Goal: Information Seeking & Learning: Check status

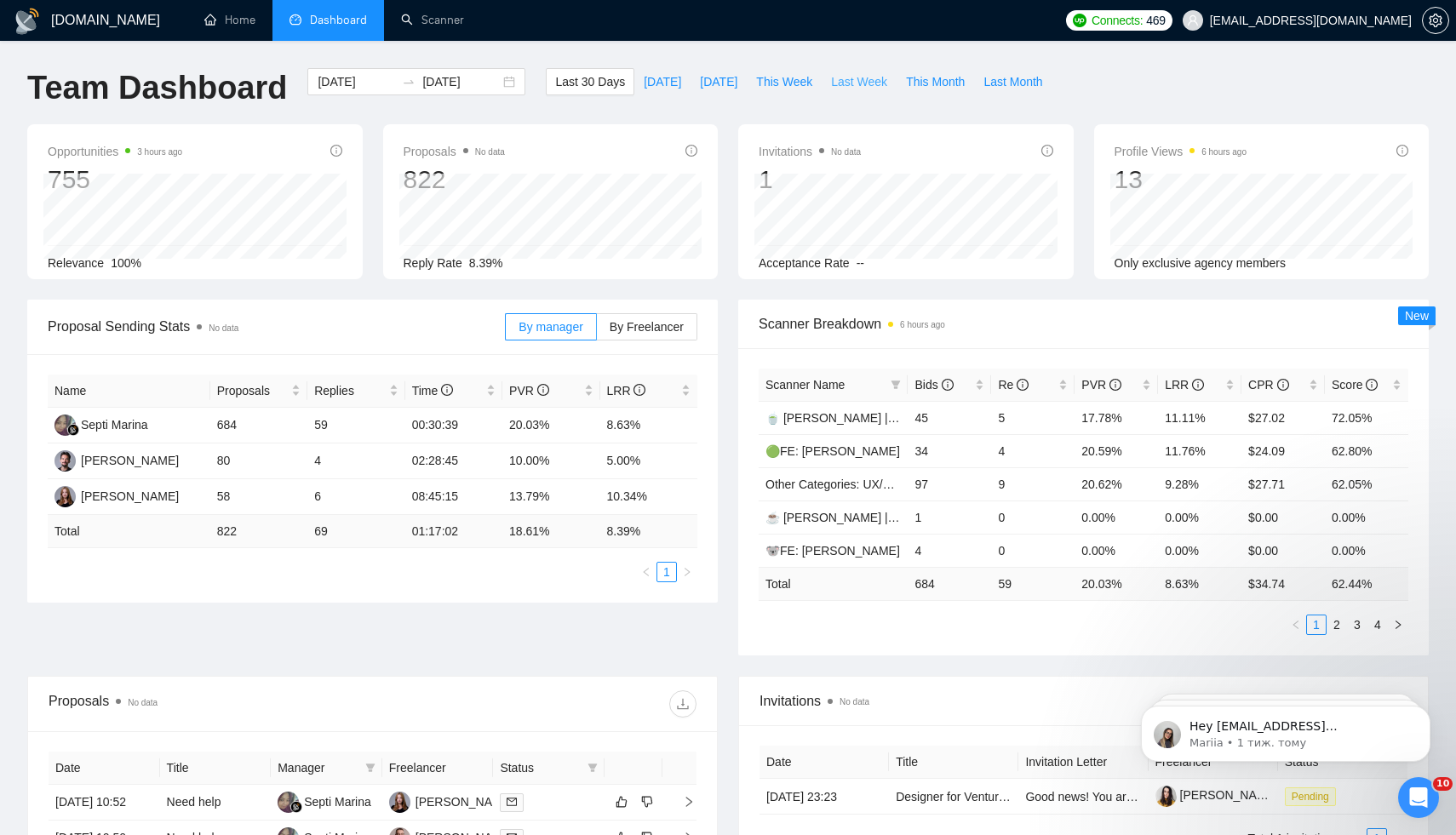
click at [881, 72] on span "Last Week" at bounding box center [859, 82] width 56 height 19
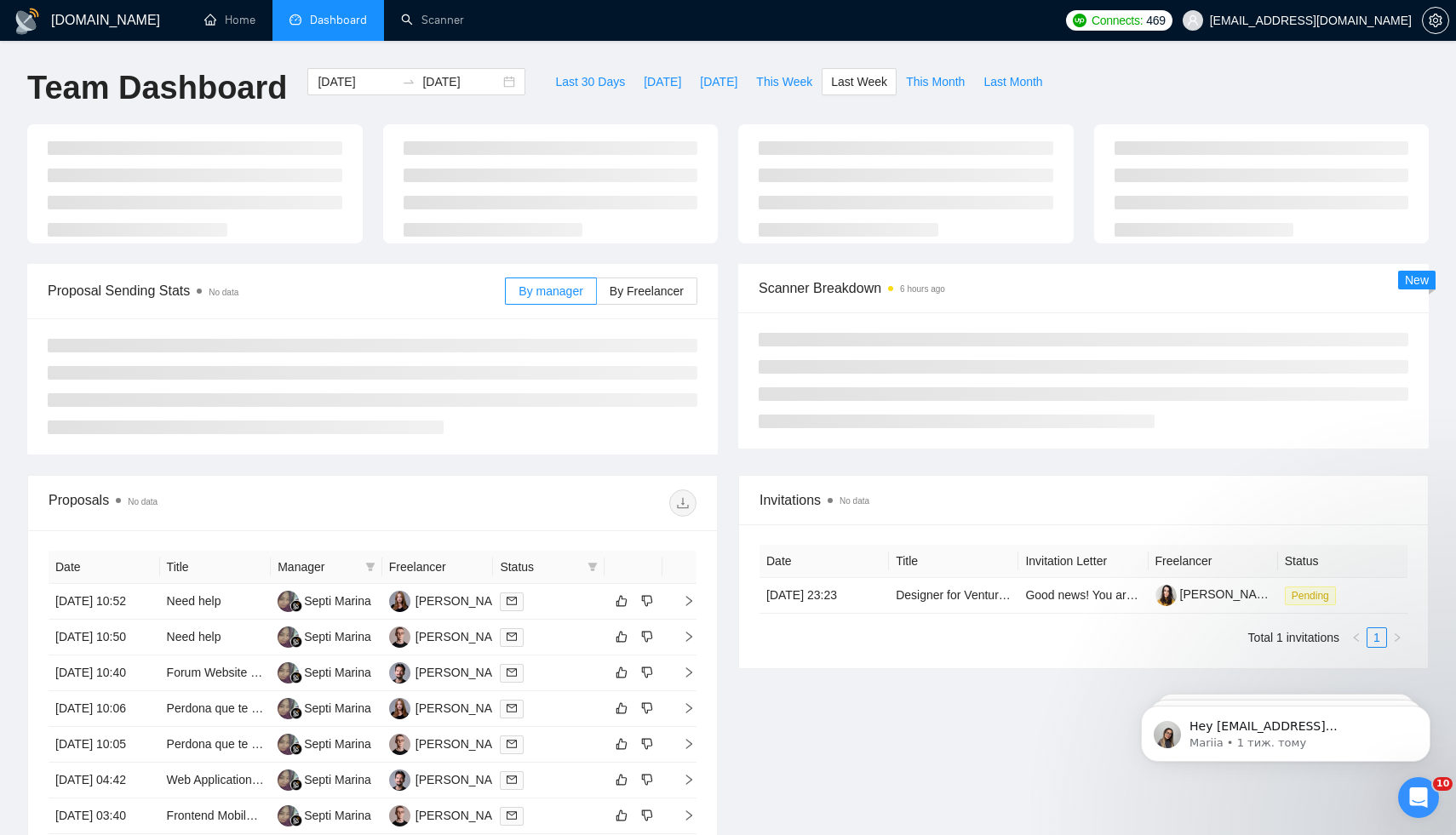
type input "[DATE]"
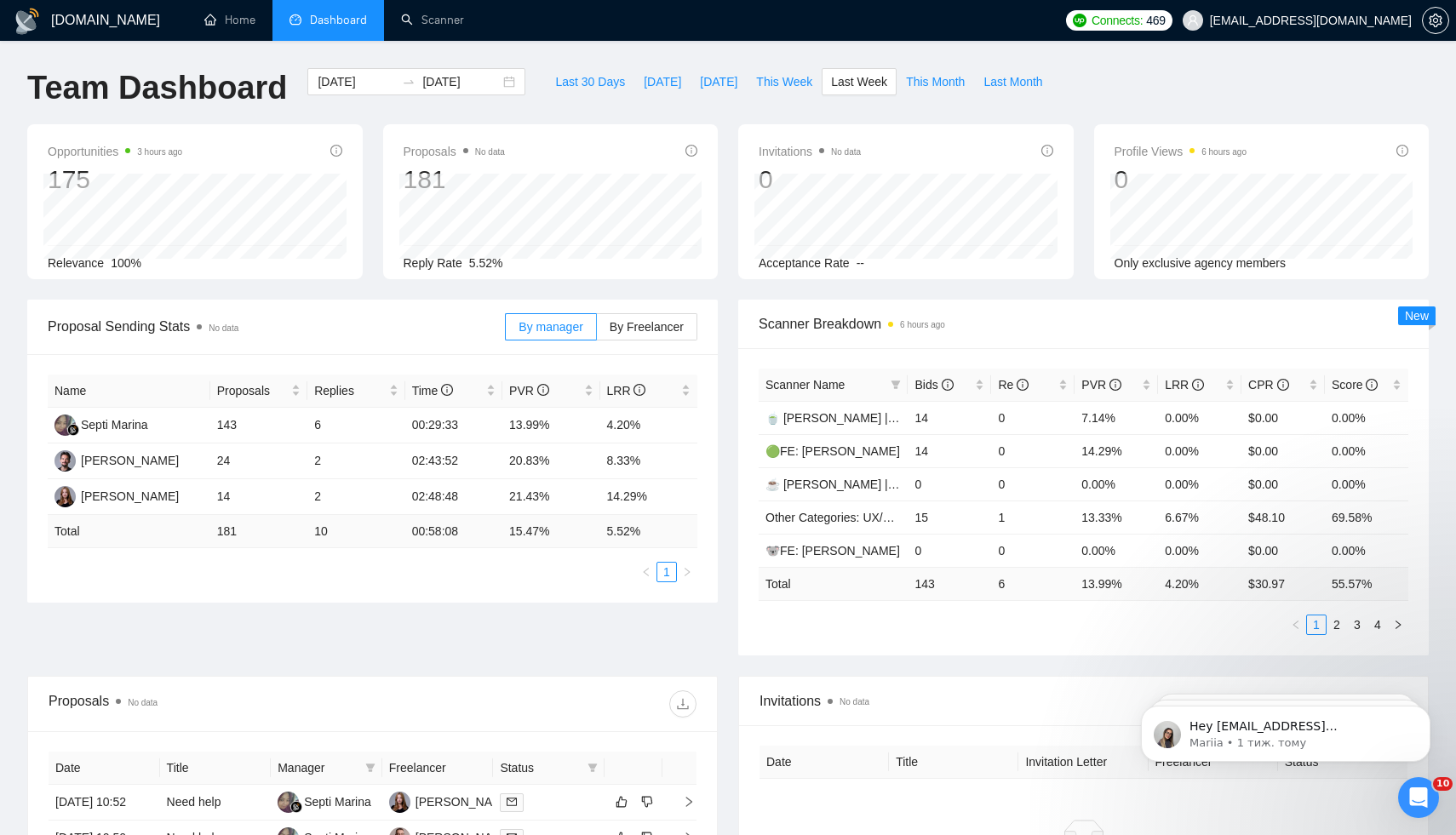
click at [926, 586] on td "143" at bounding box center [949, 583] width 83 height 33
copy td "143"
click at [1002, 582] on td "6" at bounding box center [1032, 583] width 83 height 33
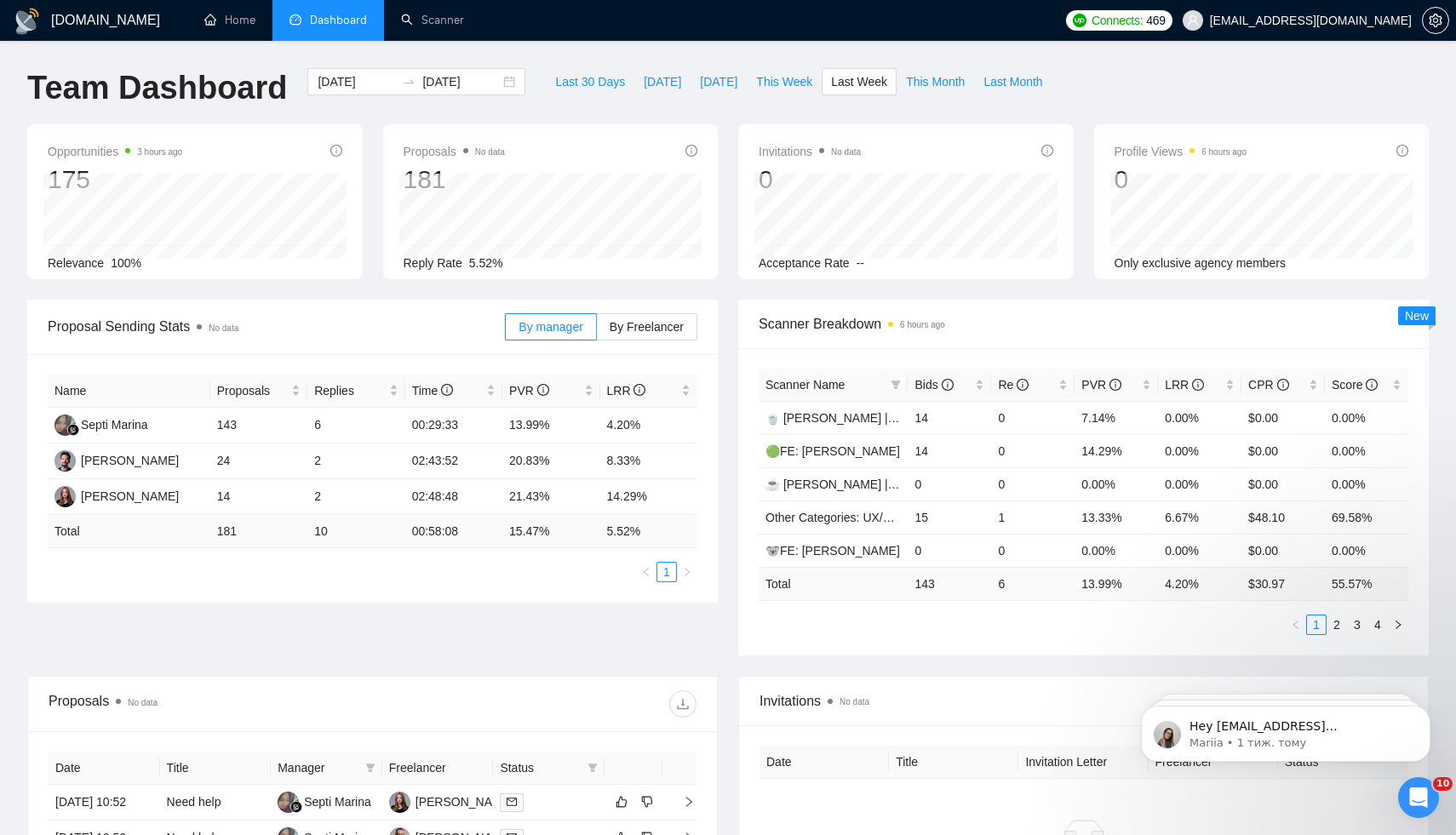
click at [1001, 582] on td "6" at bounding box center [1032, 583] width 83 height 33
copy td "6"
click at [1094, 587] on td "13.99 %" at bounding box center [1117, 583] width 83 height 33
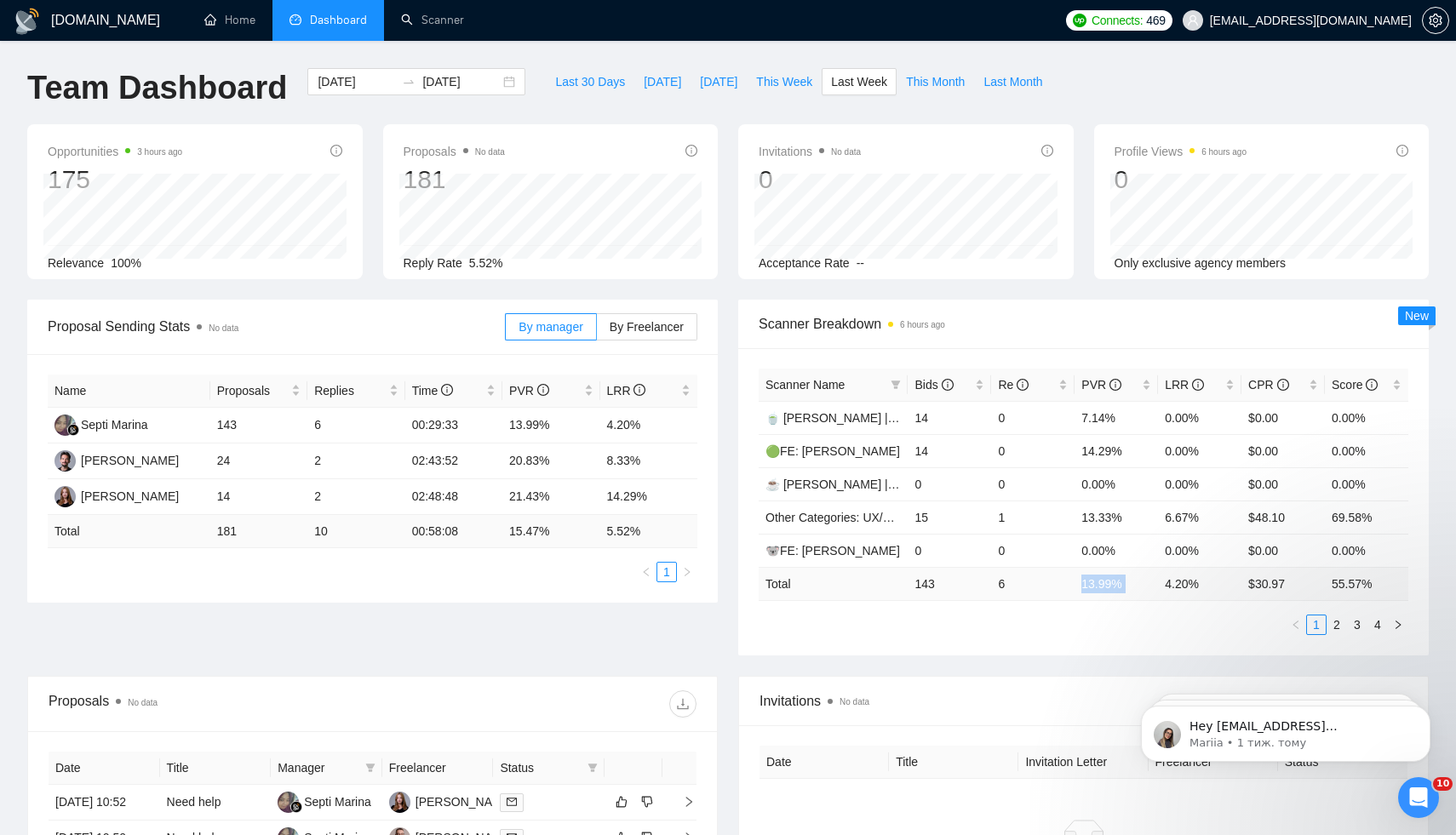
click at [1094, 587] on td "13.99 %" at bounding box center [1117, 583] width 83 height 33
copy td "13.99 %"
click at [1176, 577] on td "4.20 %" at bounding box center [1200, 583] width 83 height 33
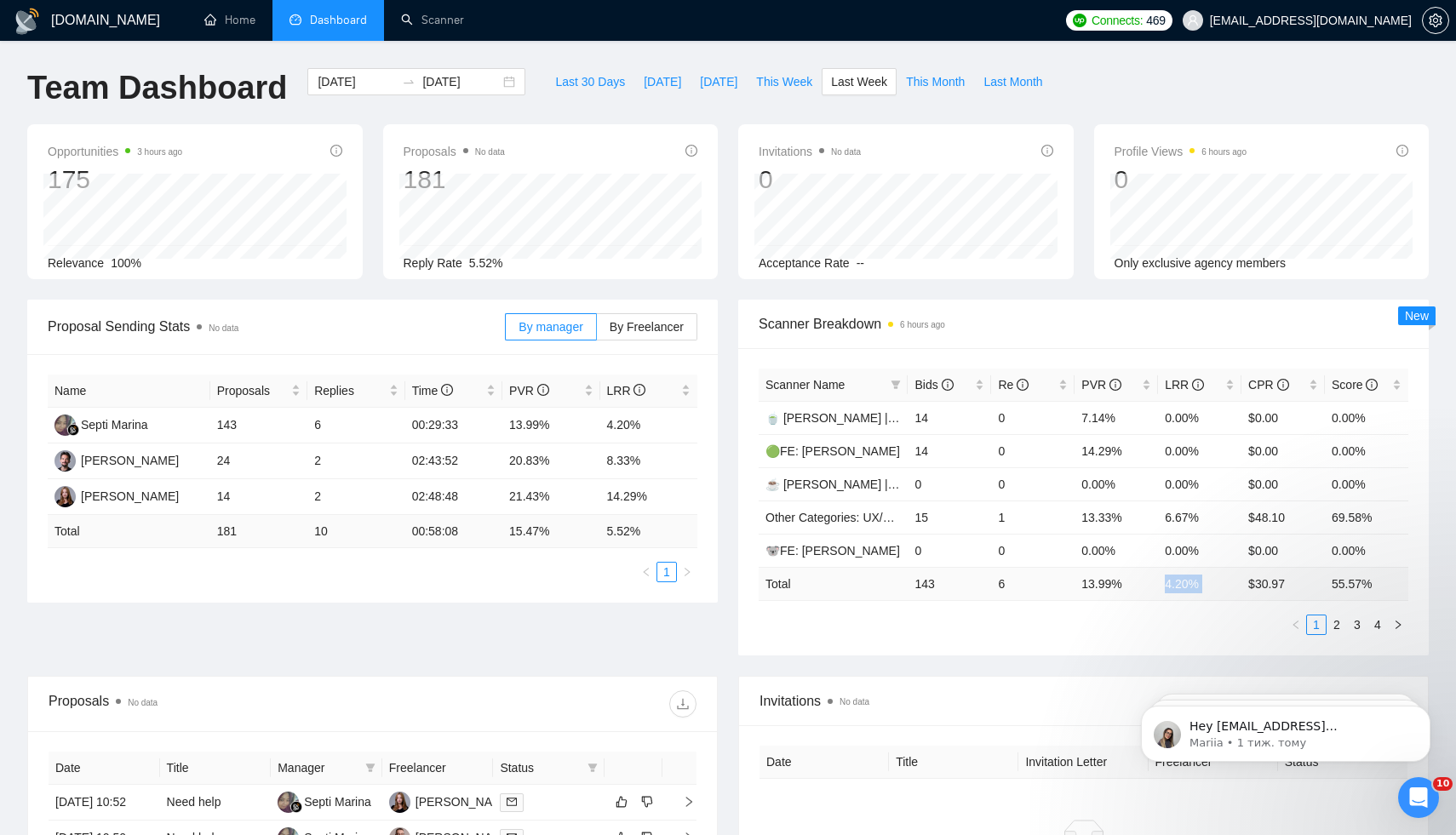
copy td "4.20 %"
